Goal: Task Accomplishment & Management: Use online tool/utility

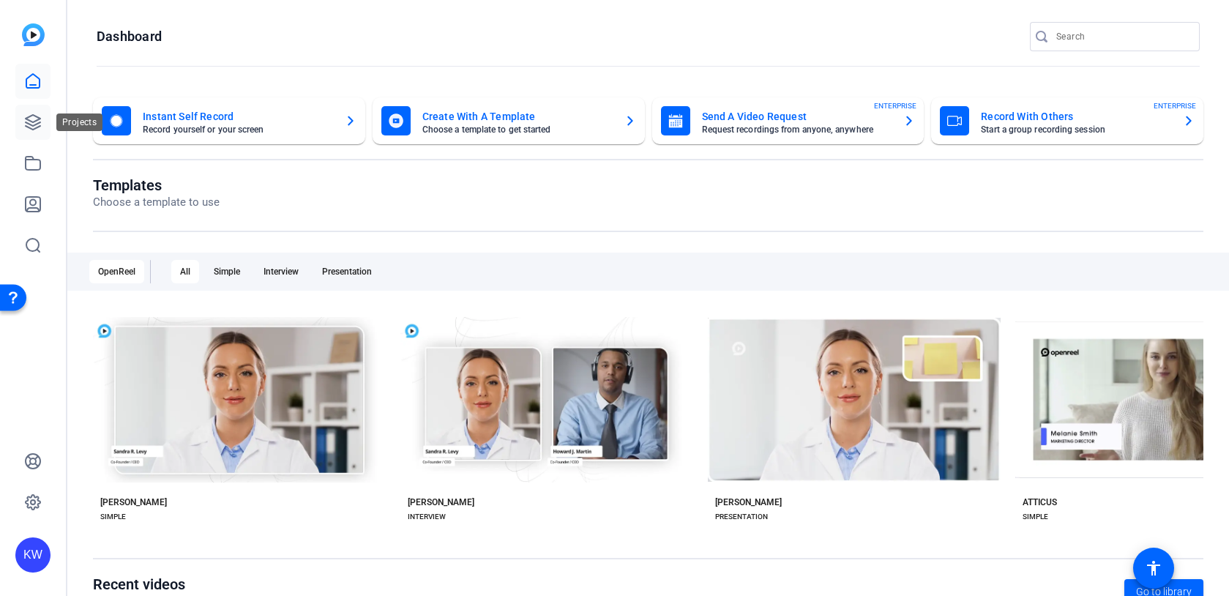
click at [36, 126] on icon at bounding box center [33, 122] width 18 height 18
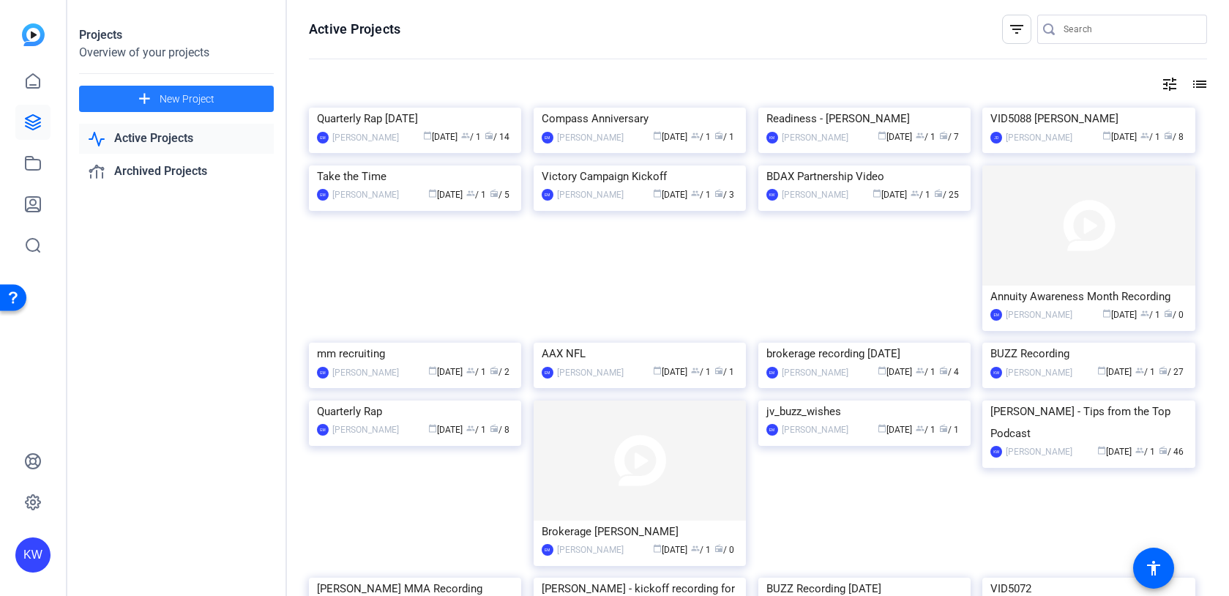
click at [203, 98] on span "New Project" at bounding box center [187, 98] width 55 height 15
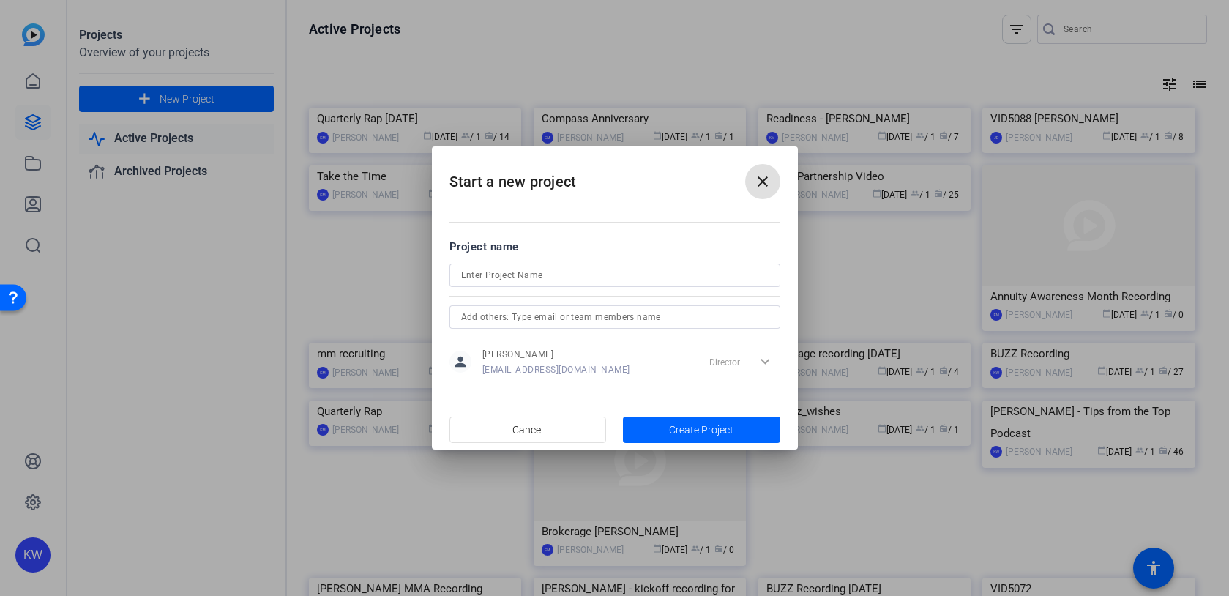
click at [501, 274] on input at bounding box center [614, 275] width 307 height 18
type input "Platinum Service Awards 2025"
click at [673, 430] on span "Create Project" at bounding box center [701, 429] width 64 height 15
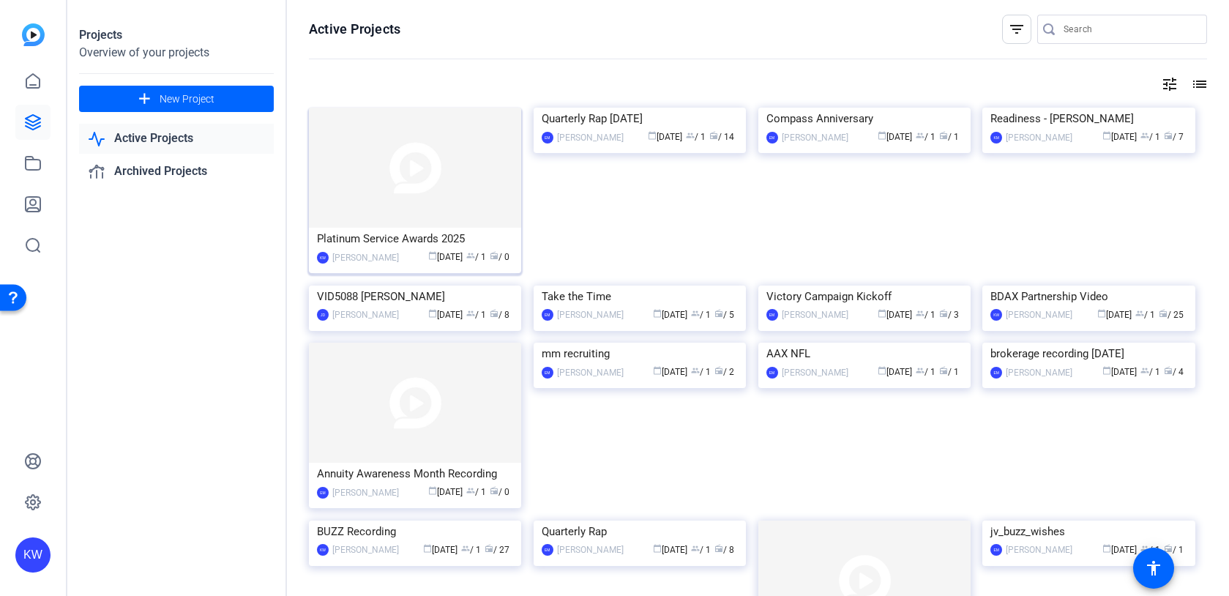
click at [405, 206] on img at bounding box center [415, 168] width 212 height 120
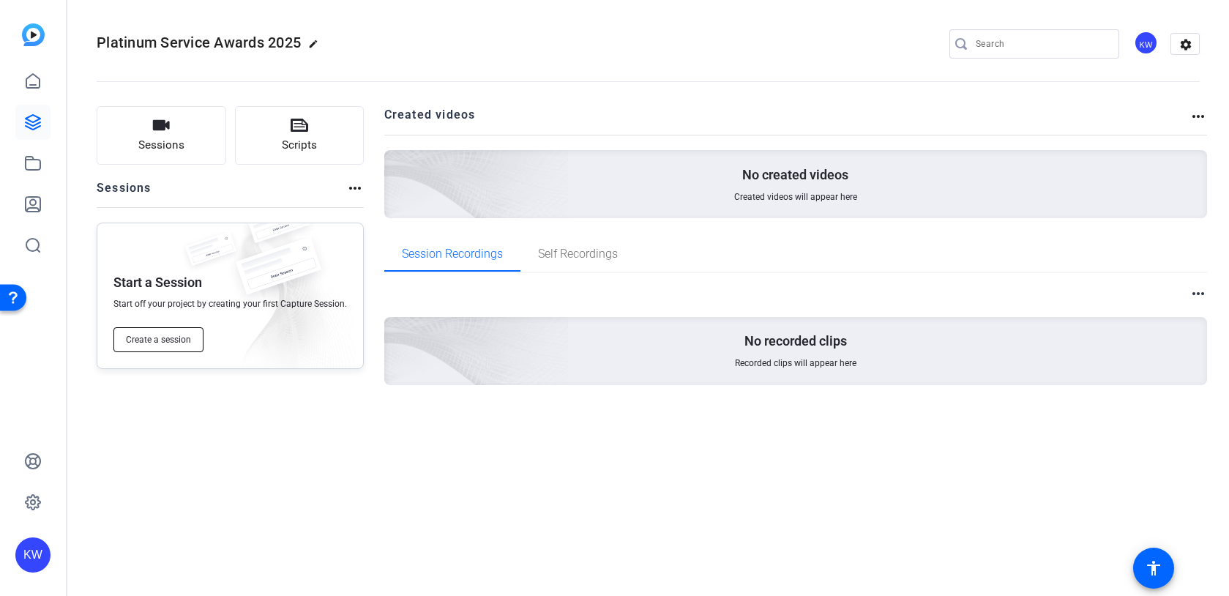
click at [167, 345] on span "Create a session" at bounding box center [158, 340] width 65 height 12
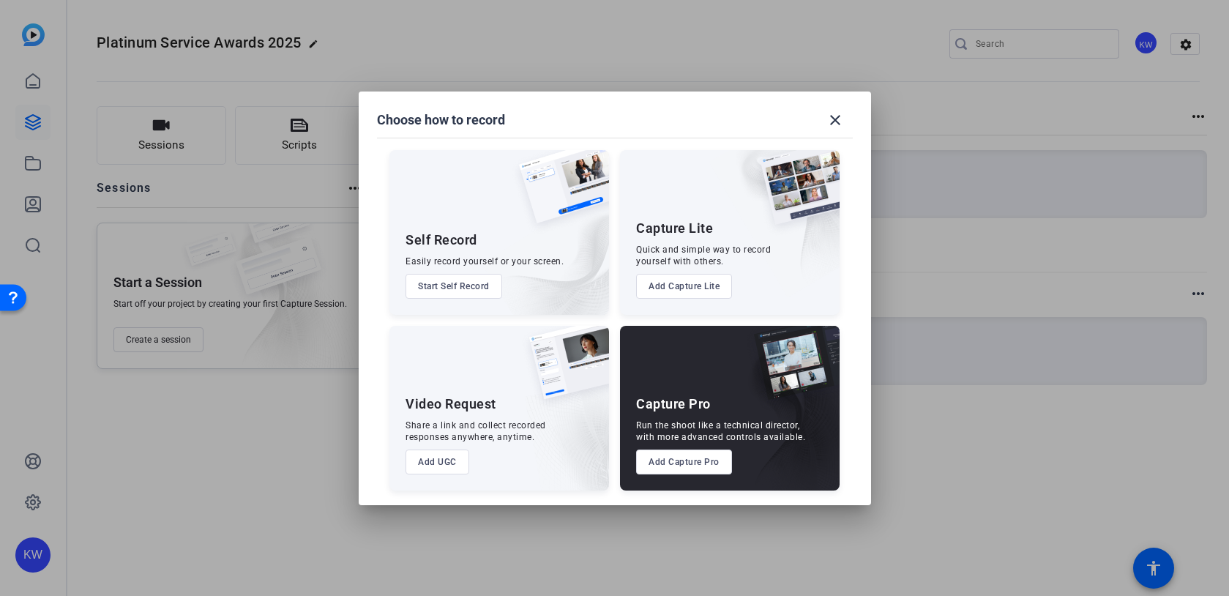
click at [684, 469] on button "Add Capture Pro" at bounding box center [684, 461] width 96 height 25
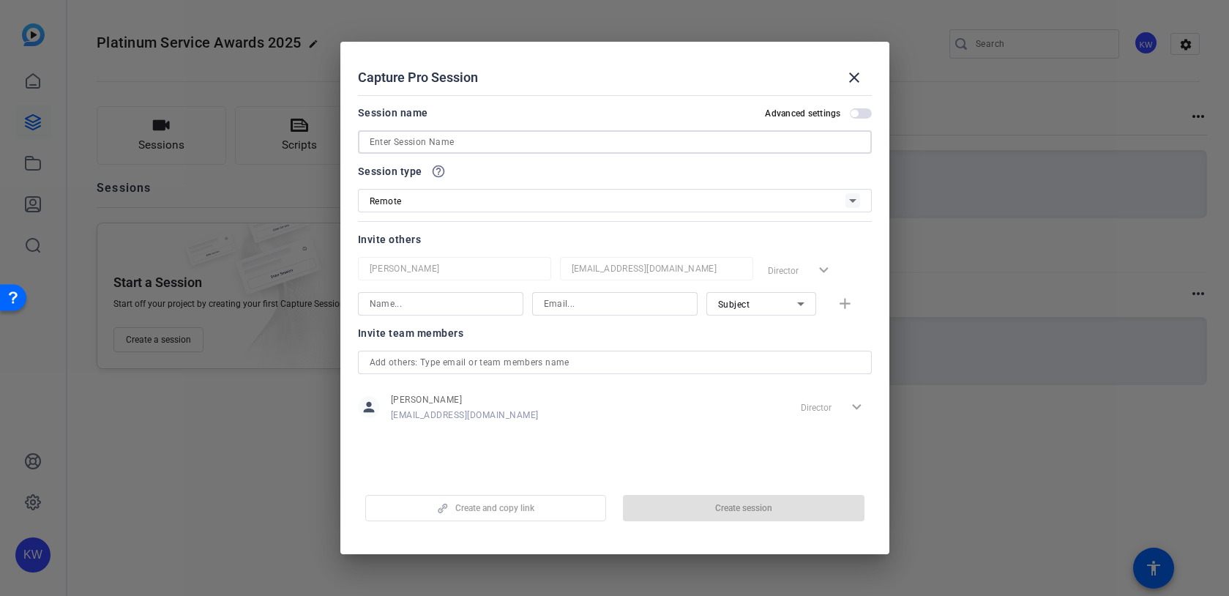
click at [406, 143] on input at bounding box center [615, 142] width 490 height 18
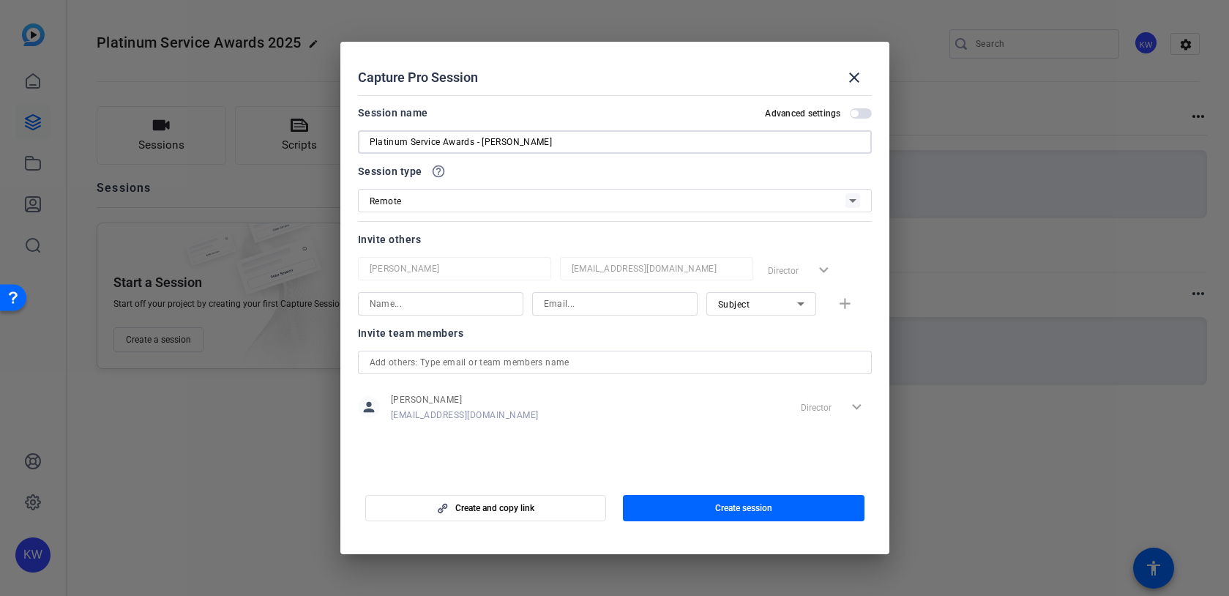
type input "Platinum Service Awards - [PERSON_NAME]"
click at [739, 507] on span "Create session" at bounding box center [743, 508] width 57 height 12
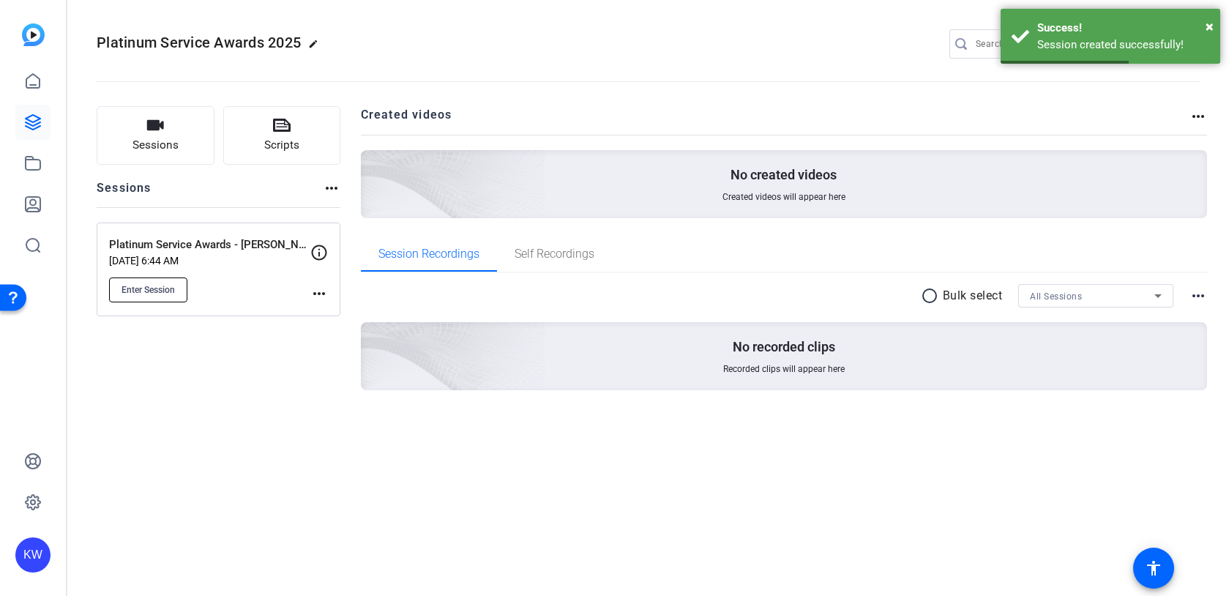
click at [145, 291] on span "Enter Session" at bounding box center [148, 290] width 53 height 12
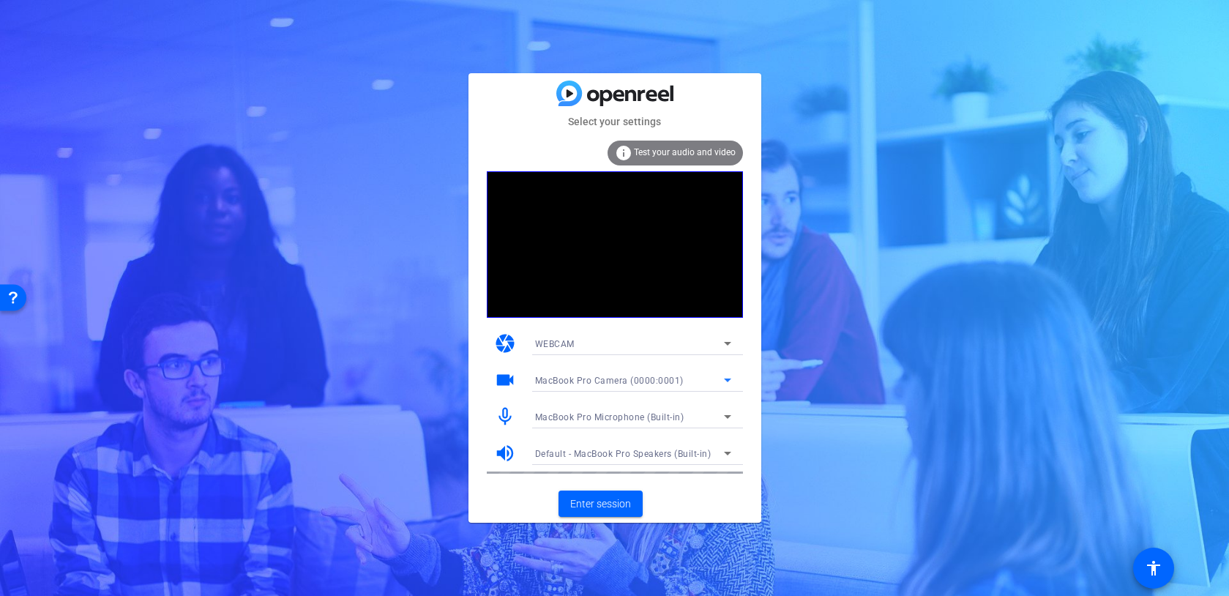
click at [720, 379] on icon at bounding box center [728, 380] width 18 height 18
click at [725, 343] on div at bounding box center [614, 298] width 1229 height 596
click at [730, 344] on icon at bounding box center [728, 343] width 18 height 18
click at [687, 495] on div at bounding box center [614, 298] width 1229 height 596
click at [607, 504] on span "Enter session" at bounding box center [600, 503] width 61 height 15
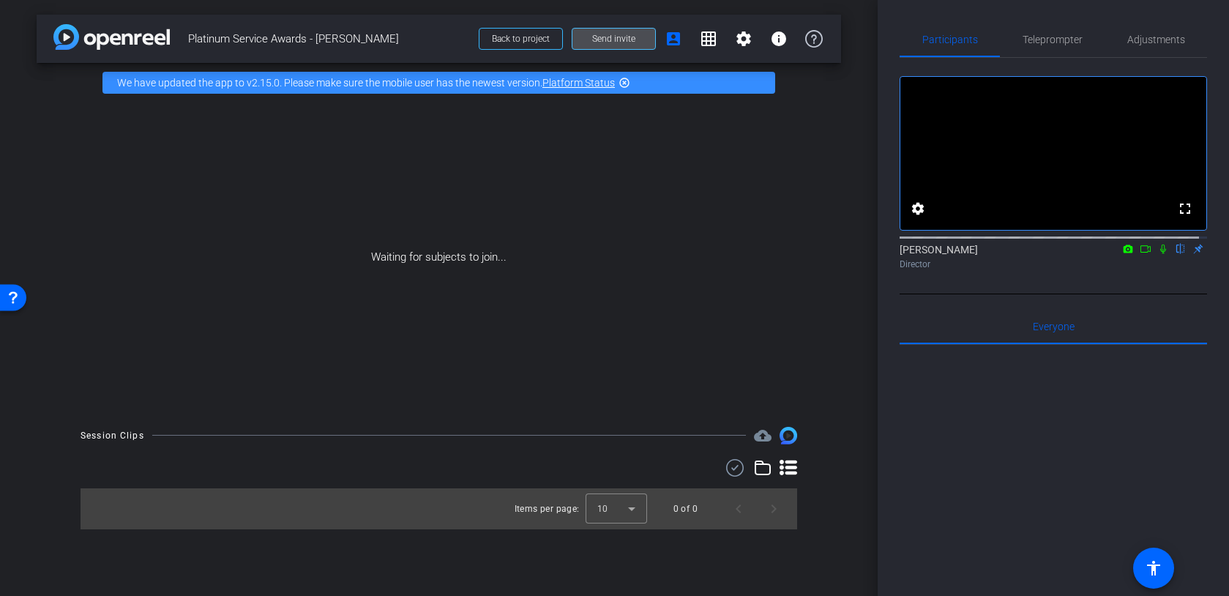
click at [616, 43] on span "Send invite" at bounding box center [613, 39] width 43 height 12
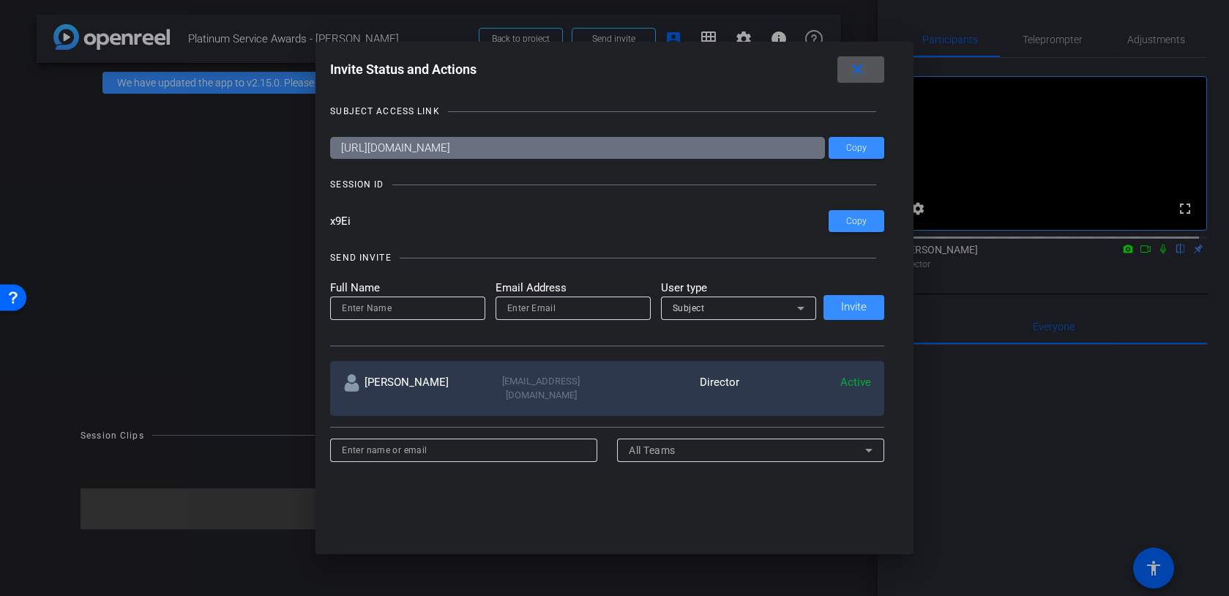
click at [432, 312] on input at bounding box center [408, 308] width 132 height 18
type input "[PERSON_NAME]"
click at [559, 313] on input "email" at bounding box center [573, 308] width 132 height 18
paste input "[EMAIL_ADDRESS][DOMAIN_NAME]"
type input "[EMAIL_ADDRESS][DOMAIN_NAME]"
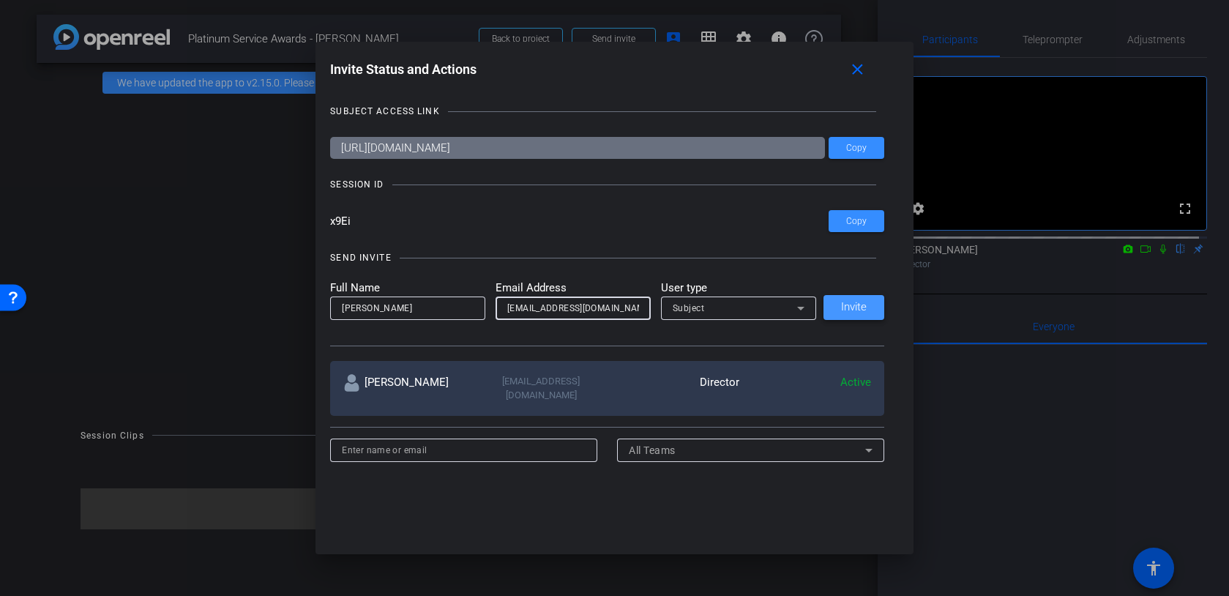
click at [850, 308] on span "Invite" at bounding box center [854, 307] width 26 height 11
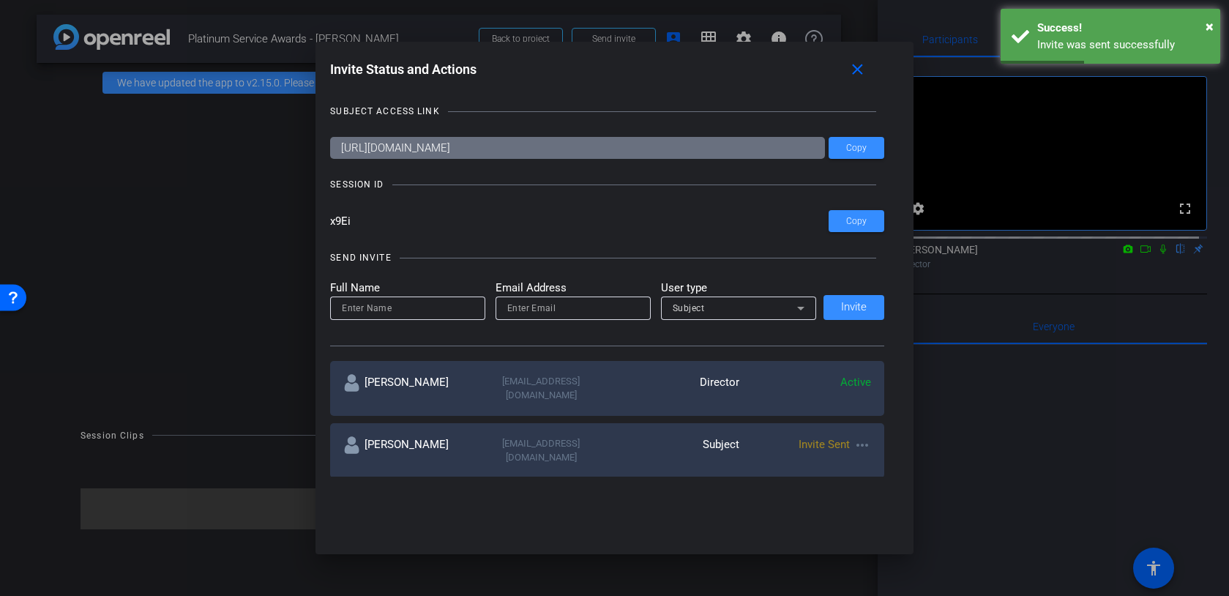
click at [395, 313] on input at bounding box center [408, 308] width 132 height 18
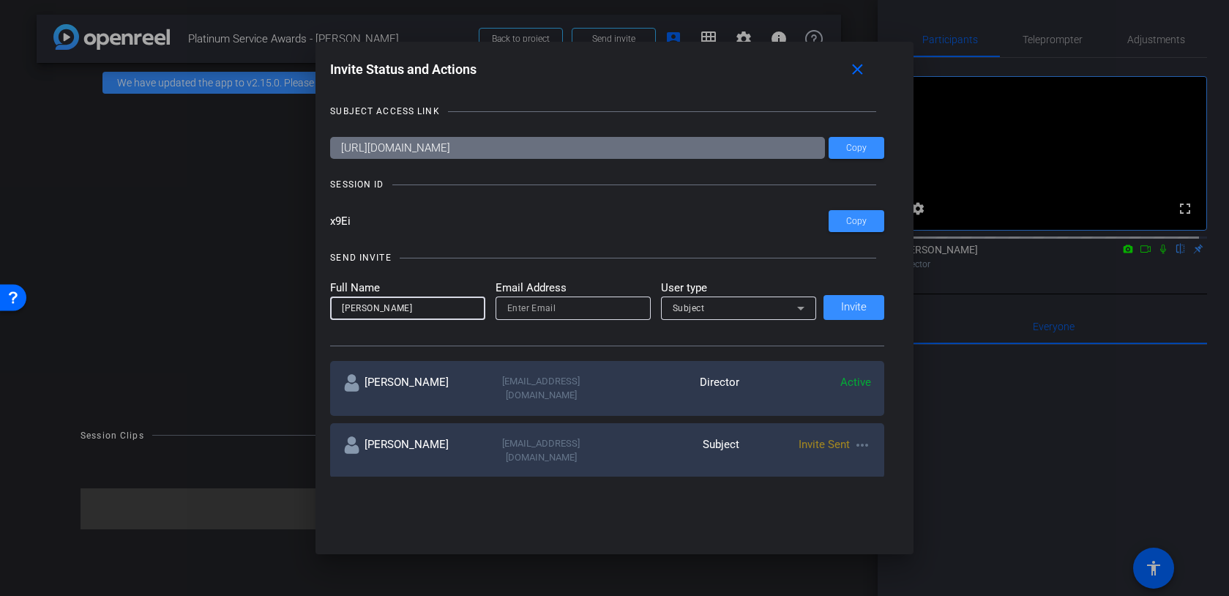
type input "[PERSON_NAME]"
click at [549, 310] on input "email" at bounding box center [573, 308] width 132 height 18
paste input "[EMAIL_ADDRESS][DOMAIN_NAME]"
type input "[EMAIL_ADDRESS][DOMAIN_NAME]"
click at [797, 308] on icon at bounding box center [800, 309] width 7 height 4
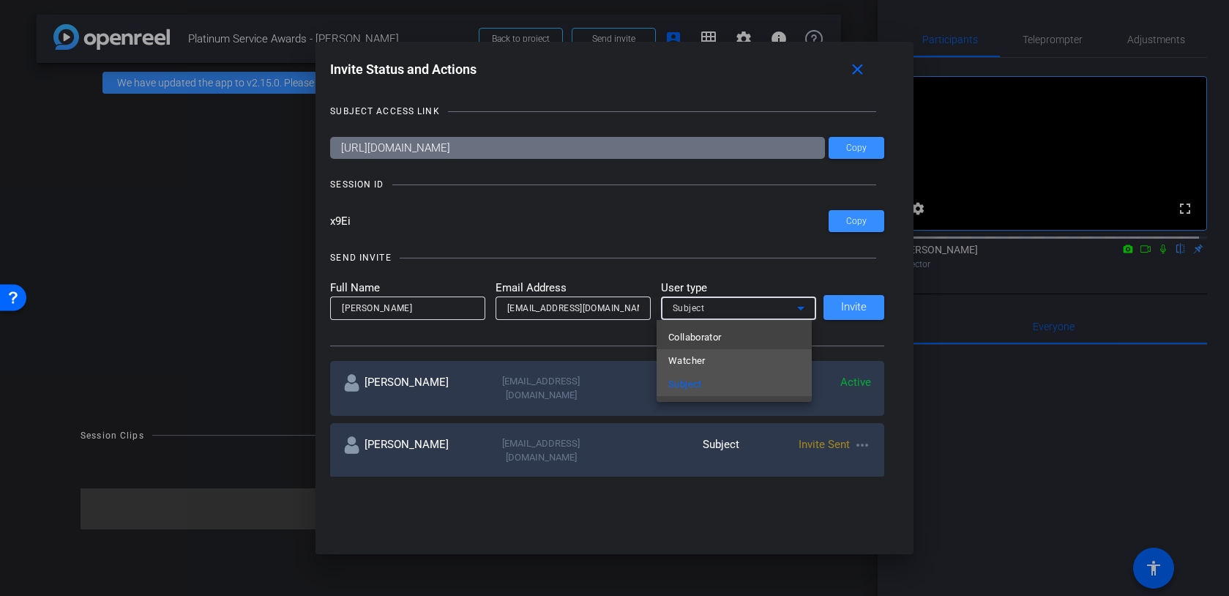
click at [712, 362] on mat-option "Watcher" at bounding box center [734, 360] width 155 height 23
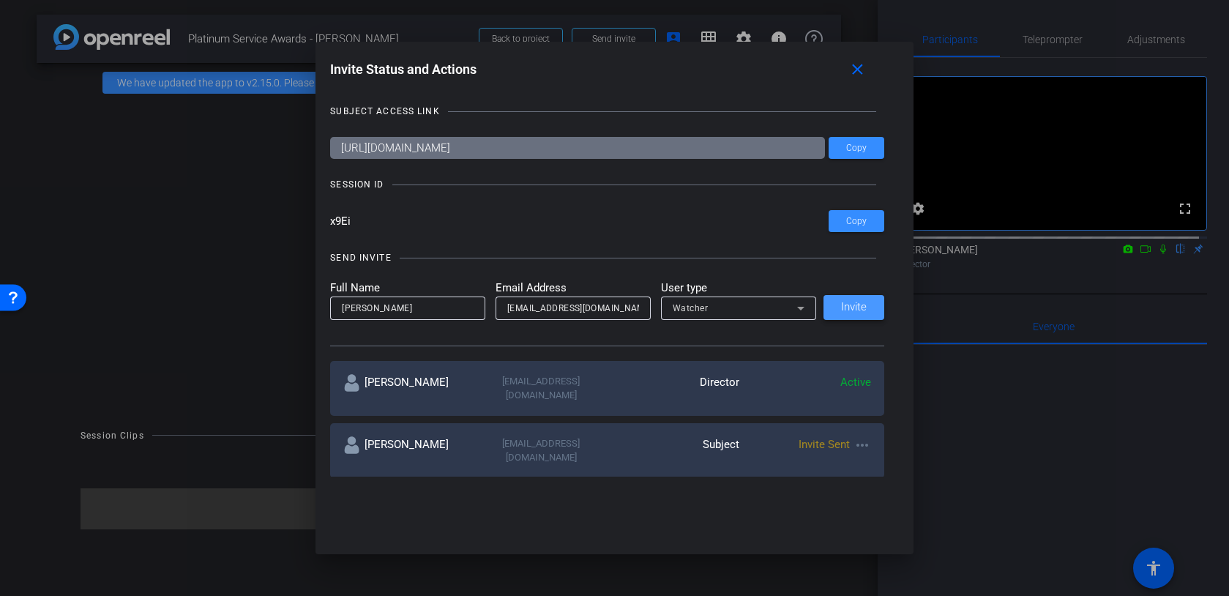
drag, startPoint x: 839, startPoint y: 315, endPoint x: 793, endPoint y: 328, distance: 47.8
click at [840, 315] on span at bounding box center [853, 307] width 61 height 35
click at [858, 152] on span "Copy" at bounding box center [856, 148] width 20 height 11
click at [860, 72] on mat-icon "close" at bounding box center [857, 70] width 18 height 18
